Goal: Task Accomplishment & Management: Manage account settings

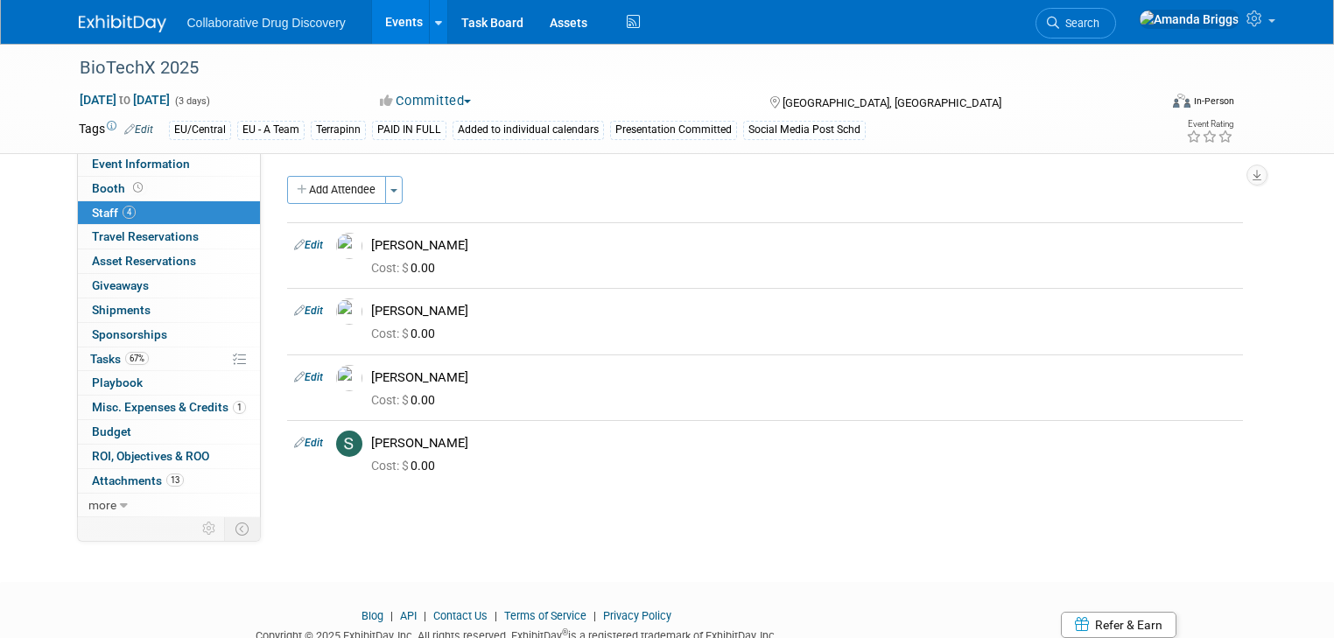
click at [377, 27] on link "Events" at bounding box center [404, 22] width 64 height 44
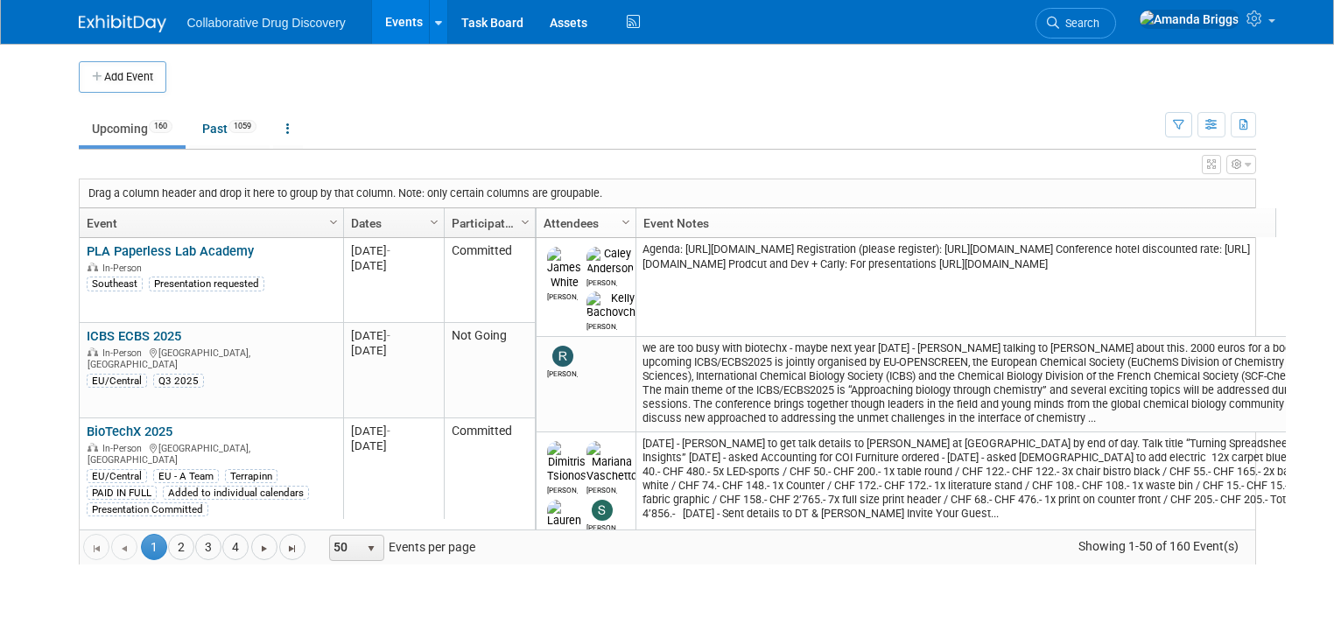
click at [382, 28] on link "Events" at bounding box center [404, 22] width 64 height 44
click at [1184, 126] on icon "button" at bounding box center [1178, 125] width 11 height 11
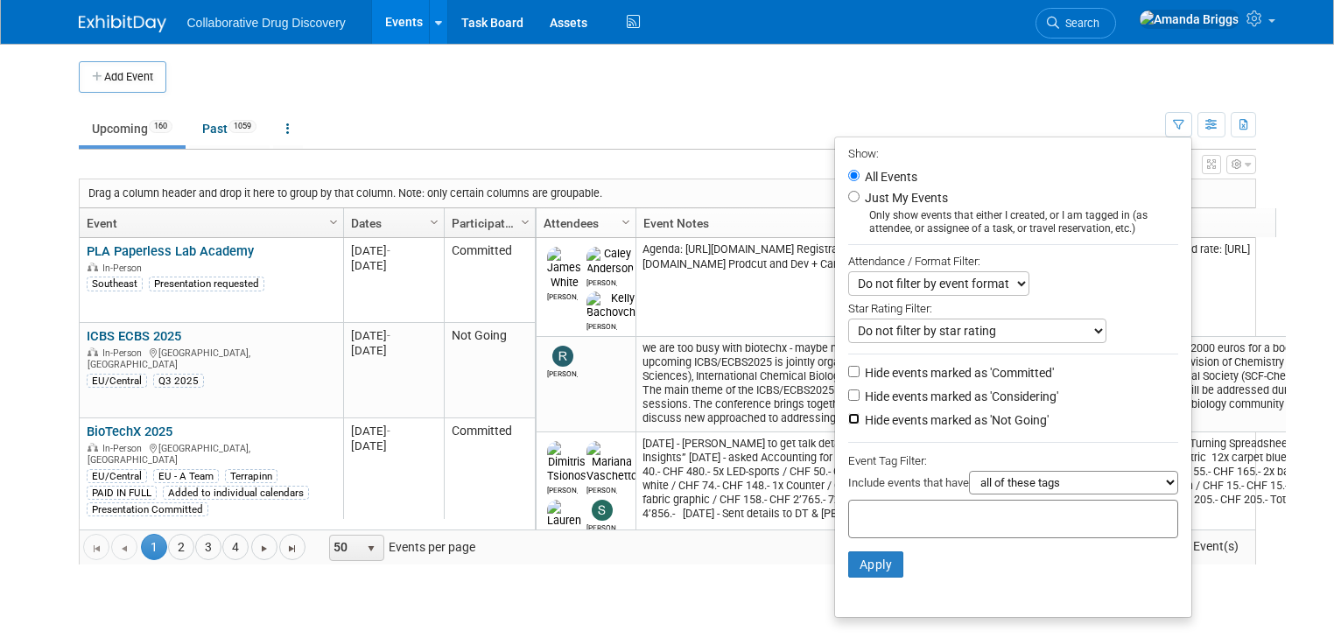
click at [860, 418] on input "Hide events marked as 'Not Going'" at bounding box center [853, 418] width 11 height 11
checkbox input "true"
click at [877, 516] on input "text" at bounding box center [926, 517] width 140 height 18
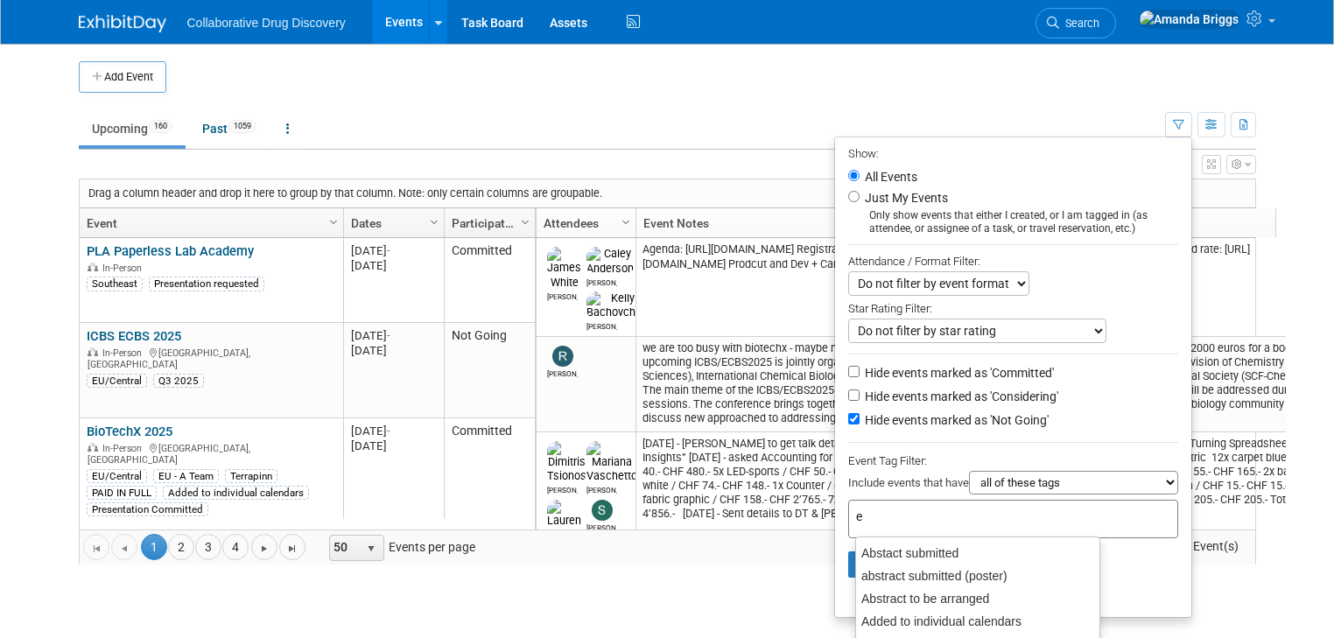
type input "eu"
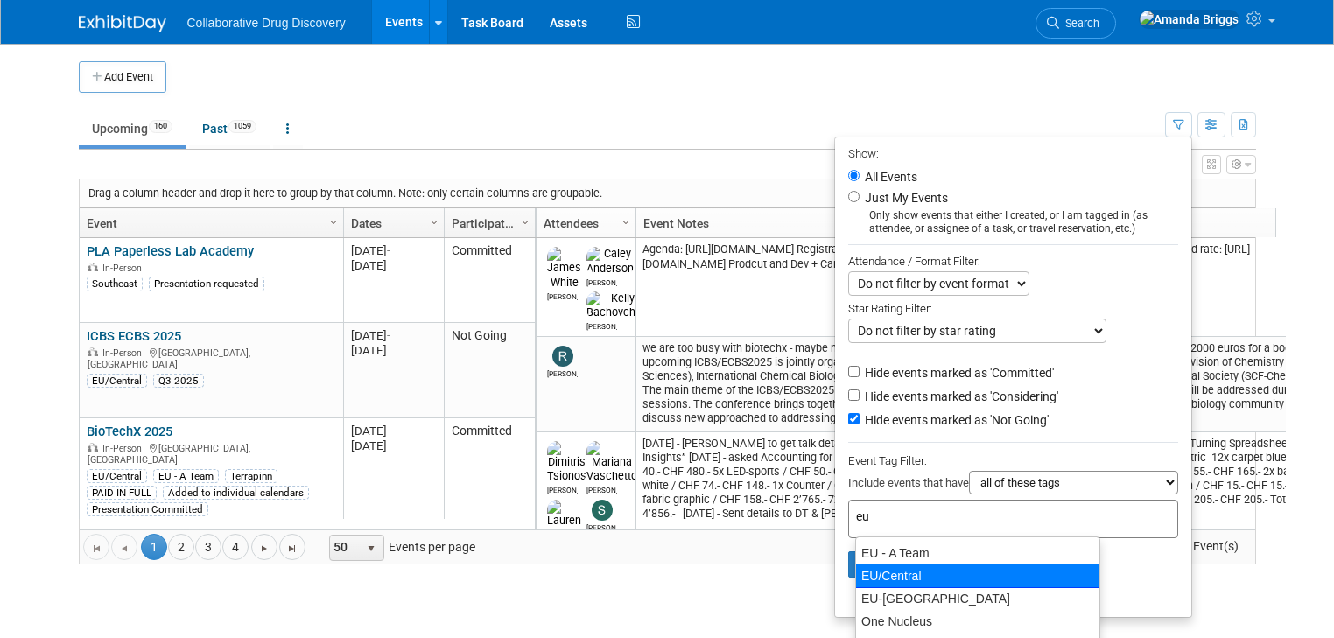
click at [873, 569] on div "EU/Central" at bounding box center [977, 576] width 245 height 25
type input "EU/Central"
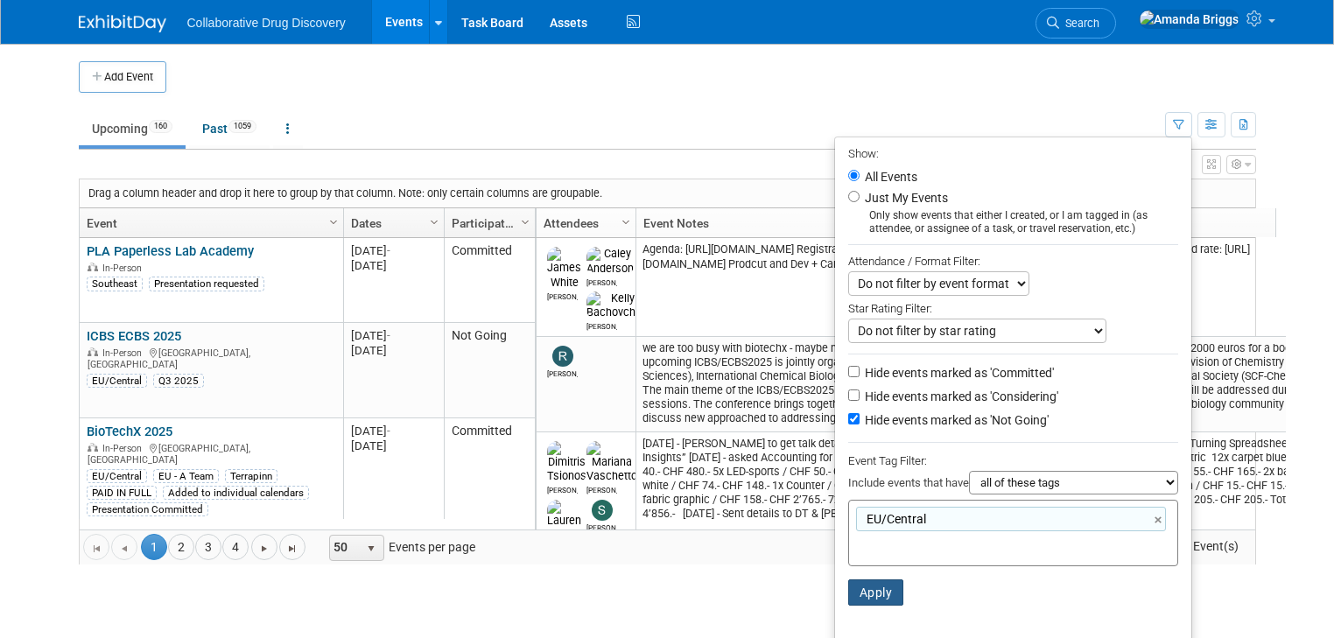
click at [884, 599] on button "Apply" at bounding box center [876, 593] width 56 height 26
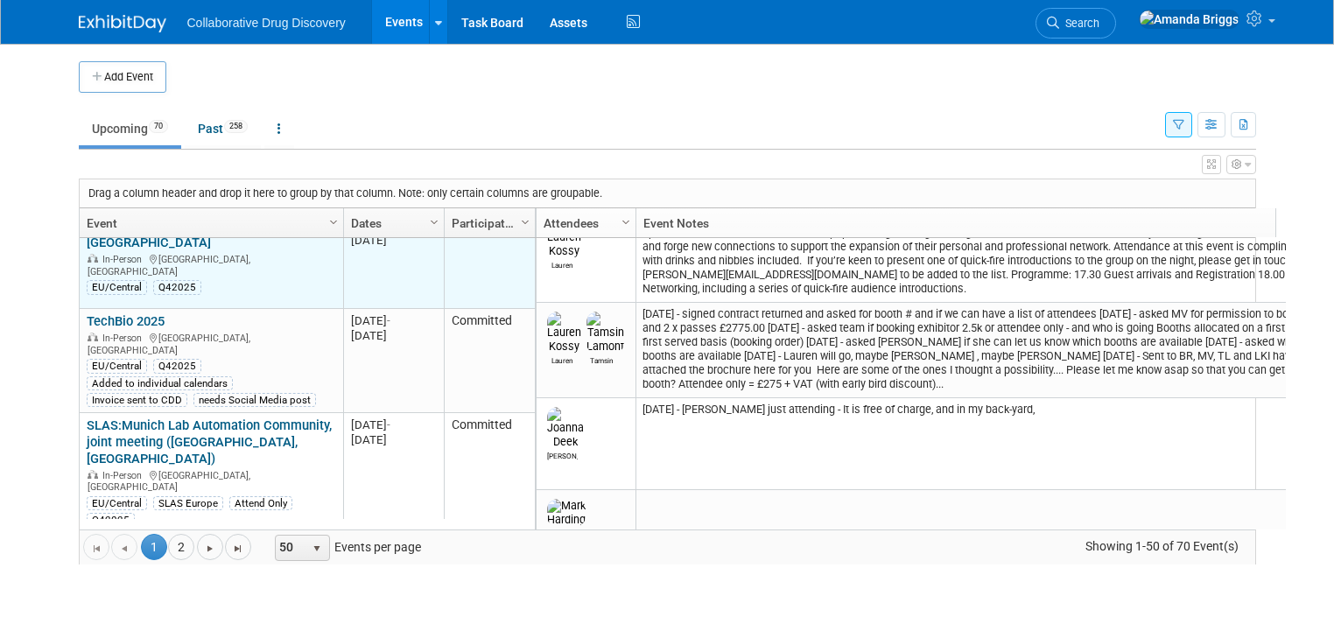
scroll to position [588, 0]
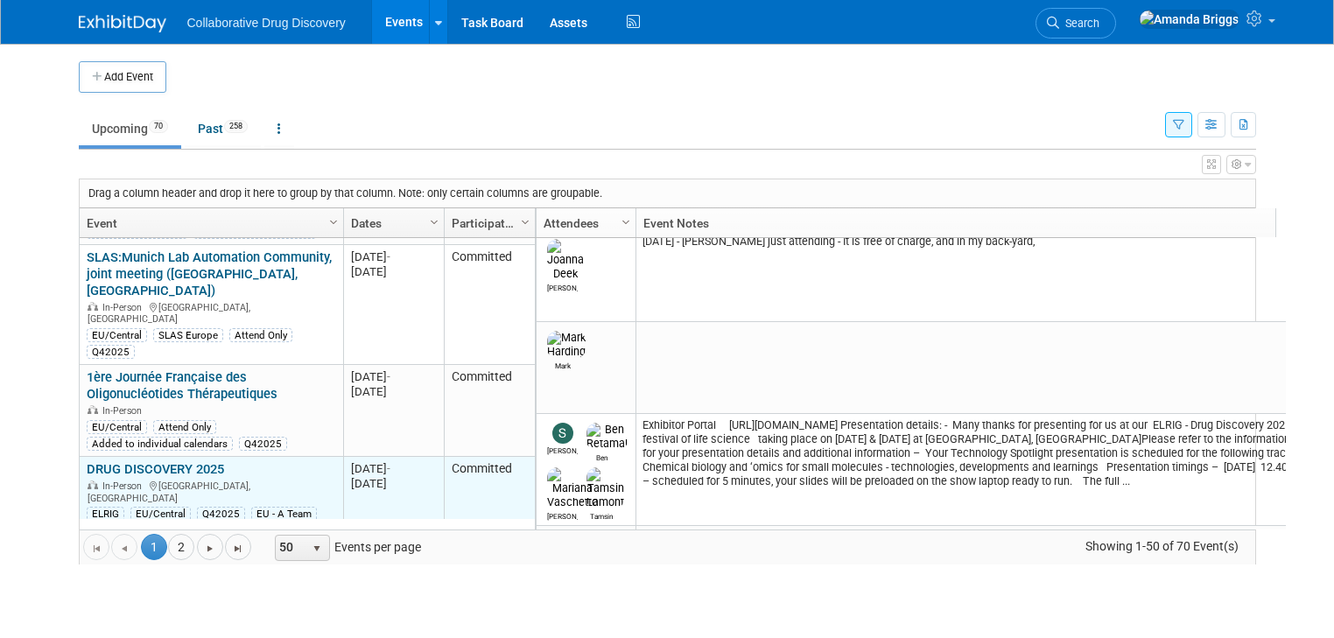
click at [116, 461] on link "DRUG DISCOVERY 2025" at bounding box center [155, 469] width 137 height 16
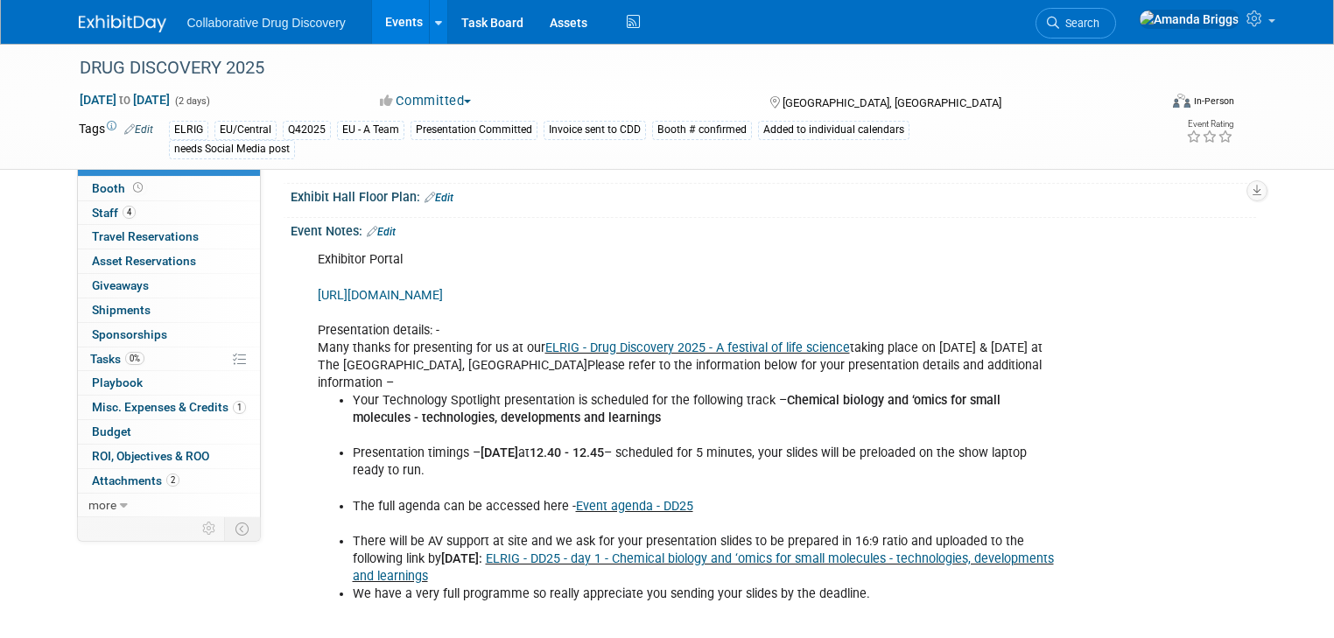
scroll to position [630, 0]
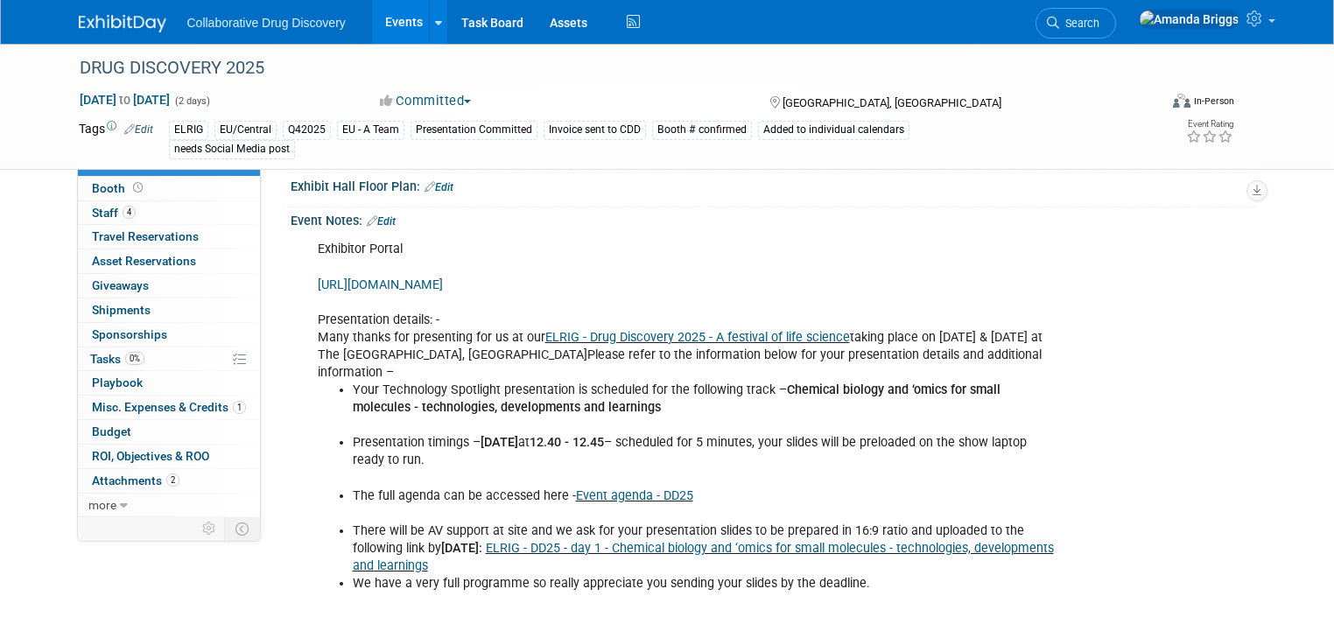
click at [375, 218] on link "Edit" at bounding box center [381, 221] width 29 height 12
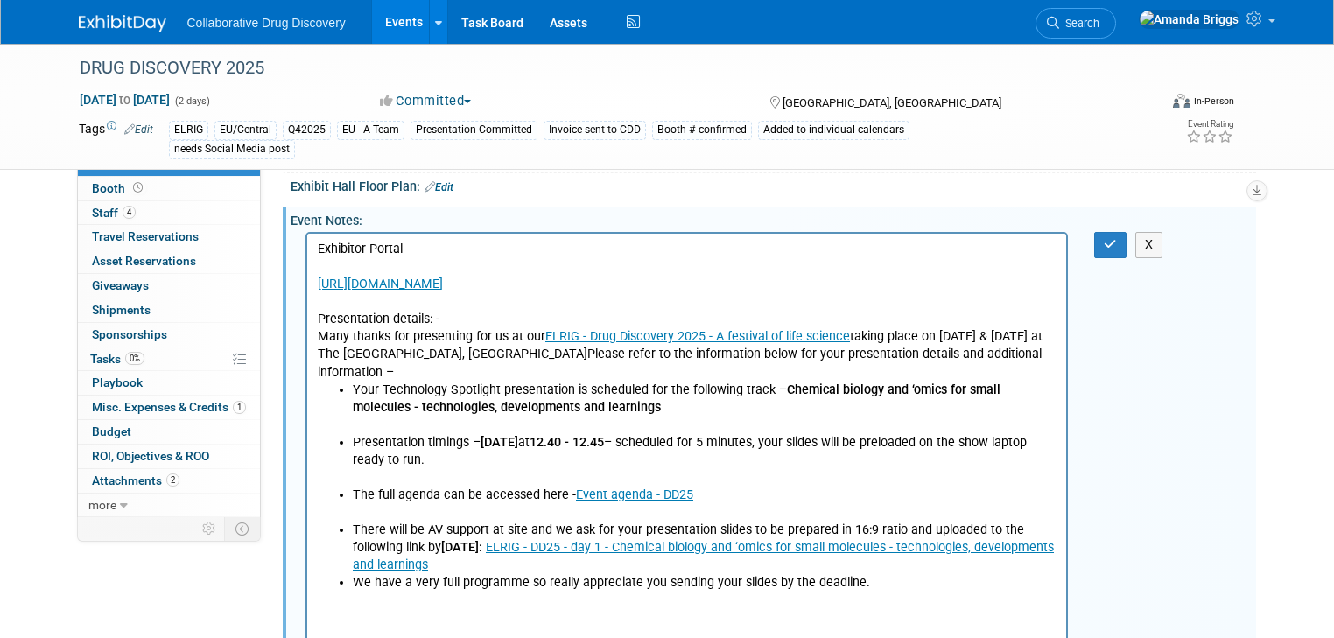
scroll to position [0, 0]
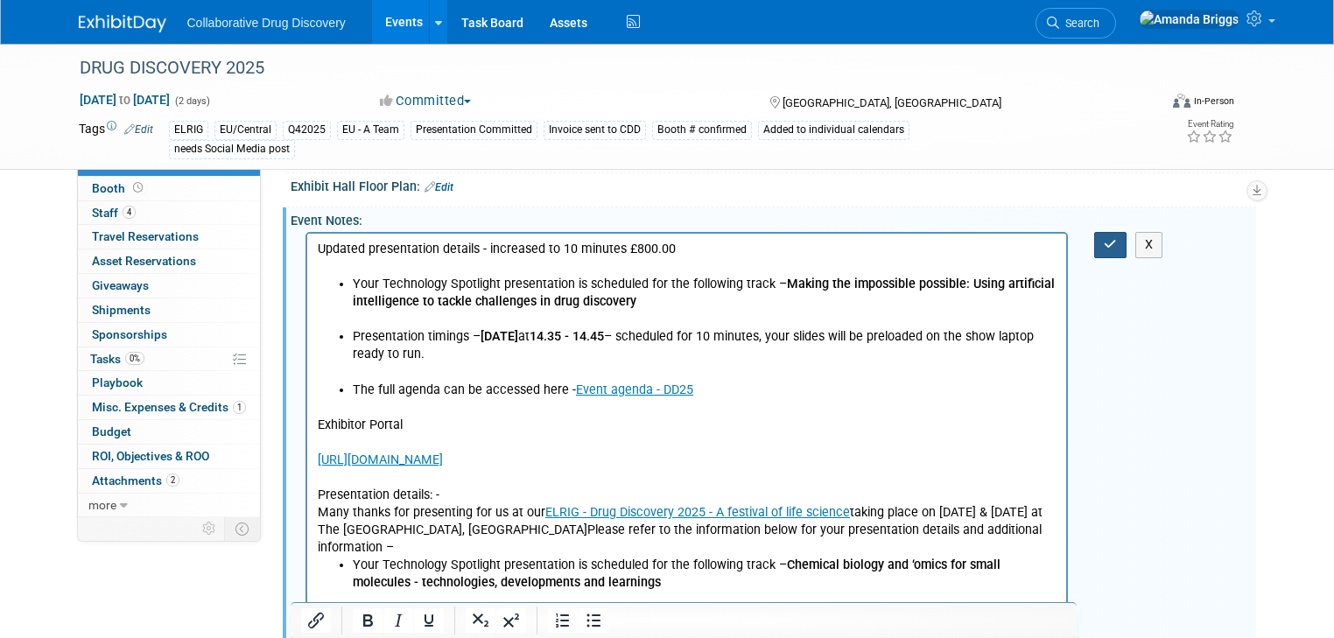
click at [1117, 242] on icon "button" at bounding box center [1110, 244] width 13 height 12
